Goal: Find specific page/section: Find specific page/section

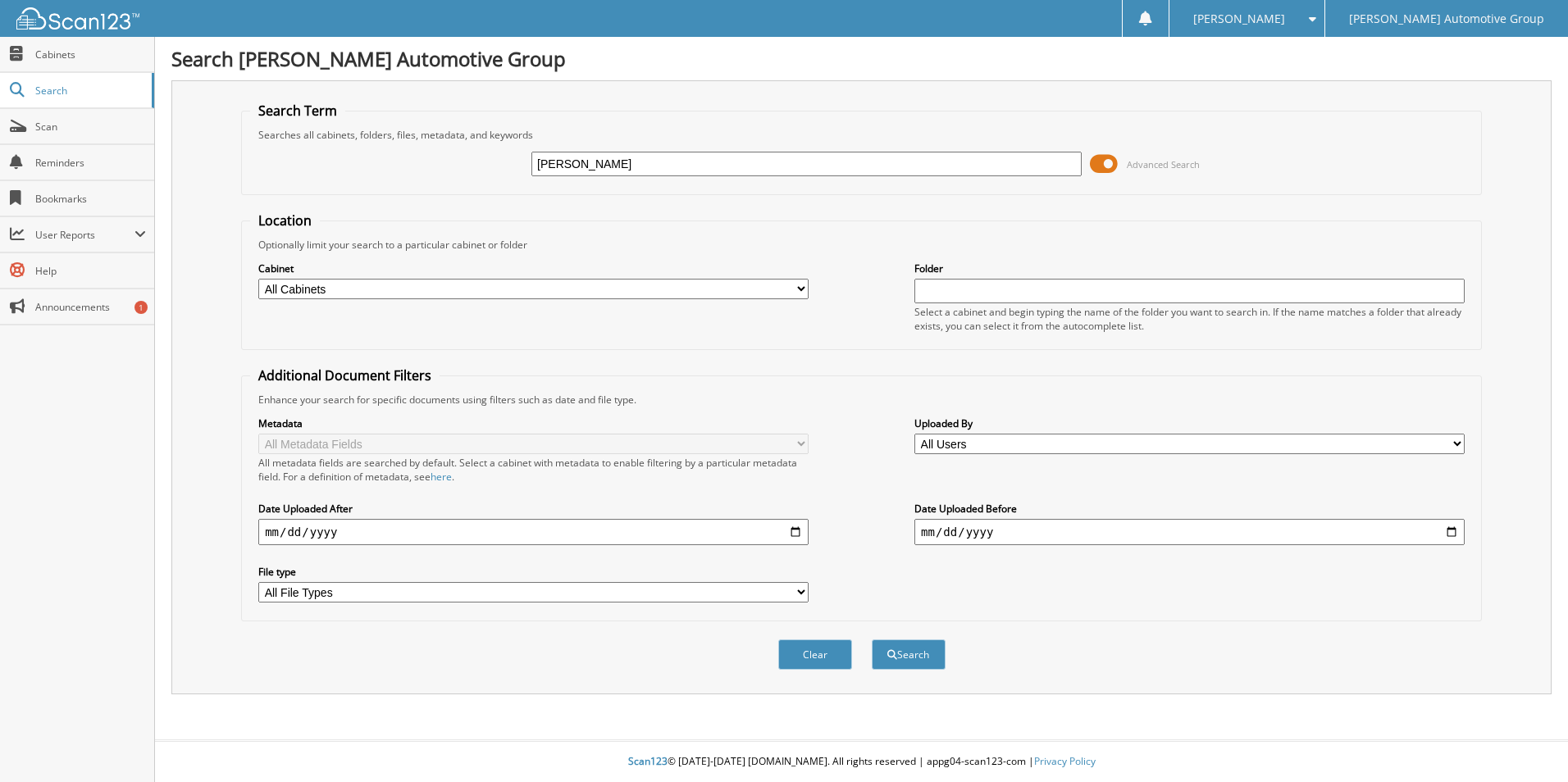
type input "[PERSON_NAME]"
click at [872, 639] on button "Search" at bounding box center [908, 654] width 74 height 30
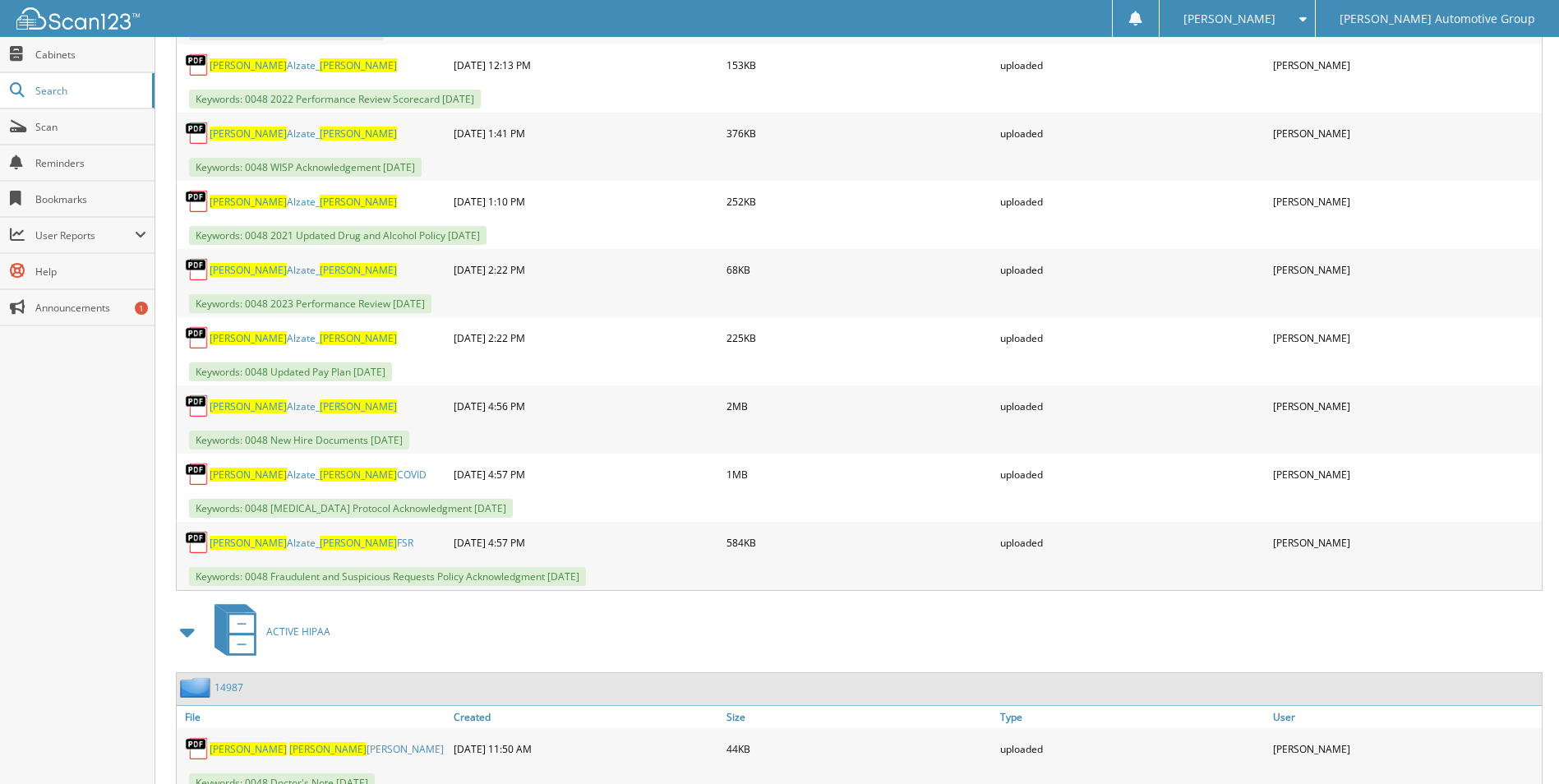
scroll to position [2300, 0]
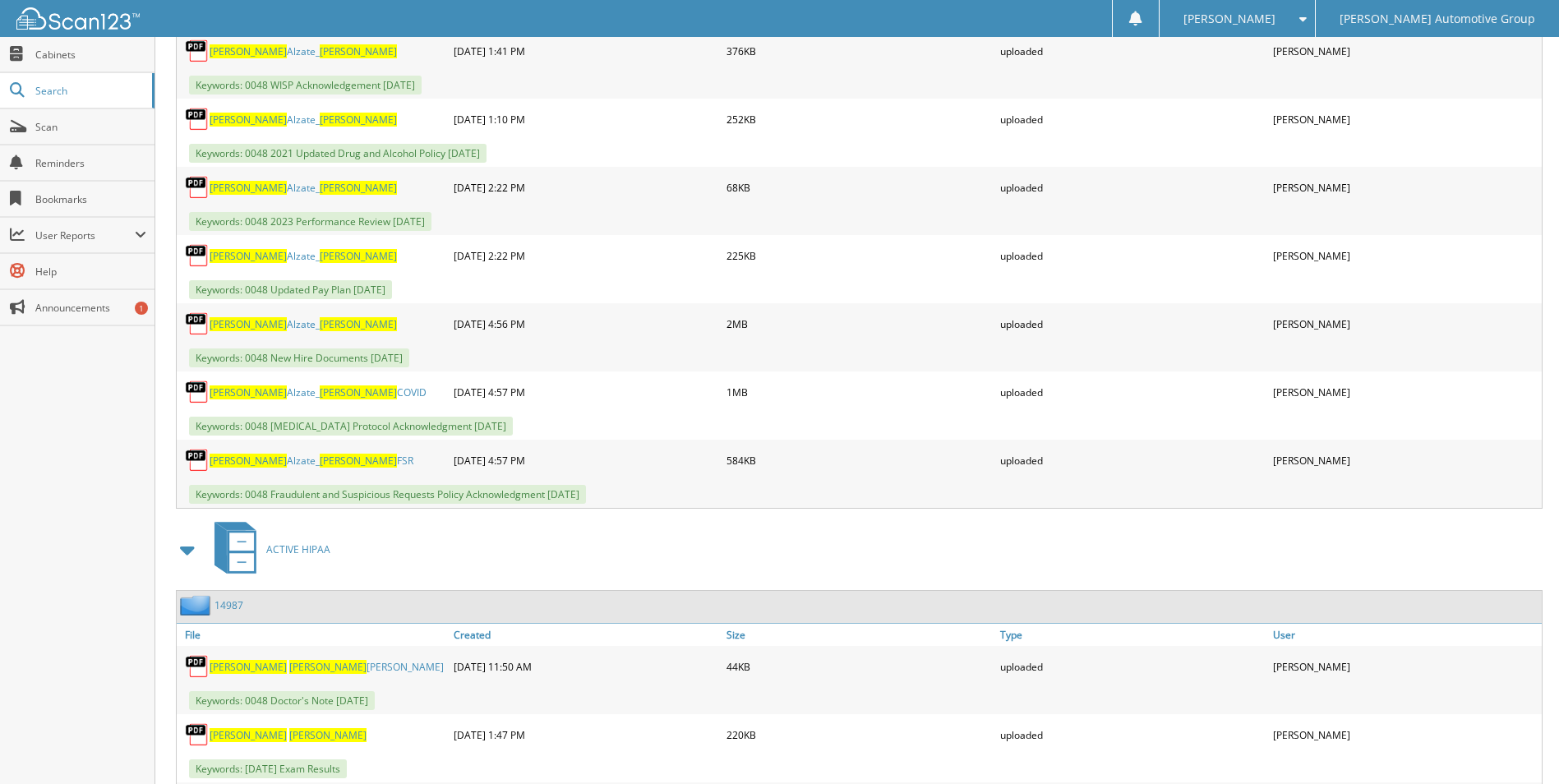
click at [232, 600] on link "14987" at bounding box center [229, 605] width 29 height 14
